Goal: Transaction & Acquisition: Book appointment/travel/reservation

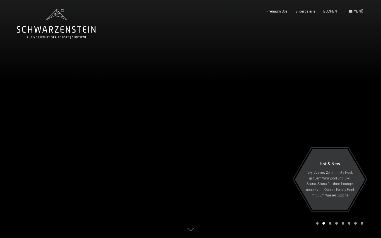
click at [358, 11] on span "Menü" at bounding box center [358, 11] width 9 height 4
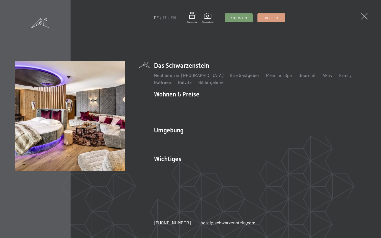
click at [244, 107] on link "Angebote" at bounding box center [246, 103] width 20 height 5
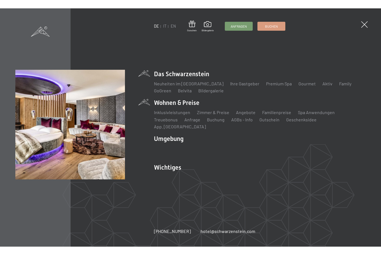
scroll to position [4, 0]
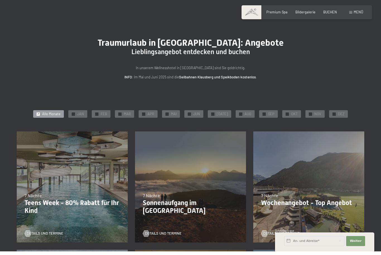
click at [291, 118] on span "OKT" at bounding box center [294, 117] width 6 height 5
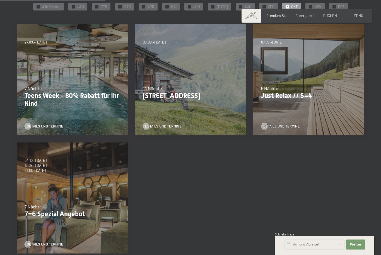
scroll to position [116, 0]
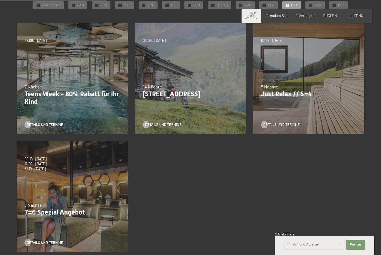
click at [88, 199] on div "04.10.–26.10.2025 01.11.–21.12.2025 10.01.–01.02.2026 07.03.–29.03.2026 16.05.–…" at bounding box center [72, 196] width 118 height 118
click at [41, 244] on span "Details und Termine" at bounding box center [45, 242] width 37 height 5
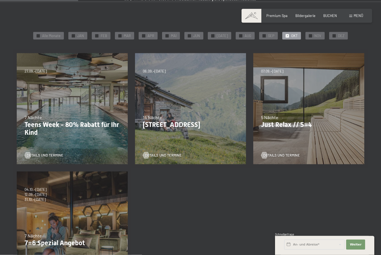
scroll to position [86, 0]
click at [276, 153] on span "Details und Termine" at bounding box center [281, 155] width 37 height 5
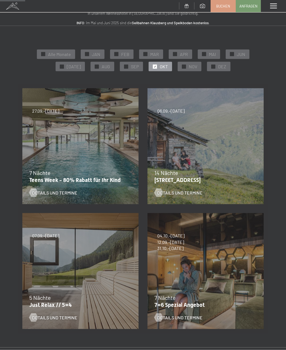
scroll to position [31, 0]
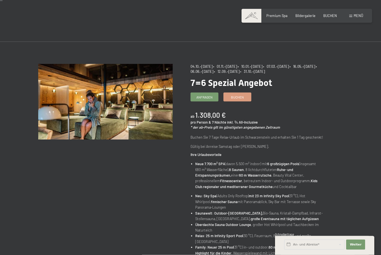
scroll to position [4, 0]
